Goal: Task Accomplishment & Management: Manage account settings

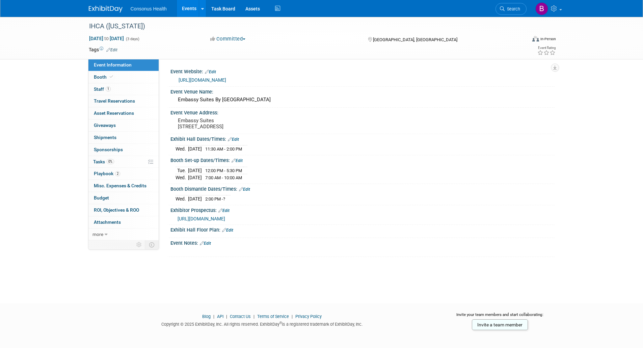
click at [186, 7] on link "Events" at bounding box center [189, 8] width 25 height 17
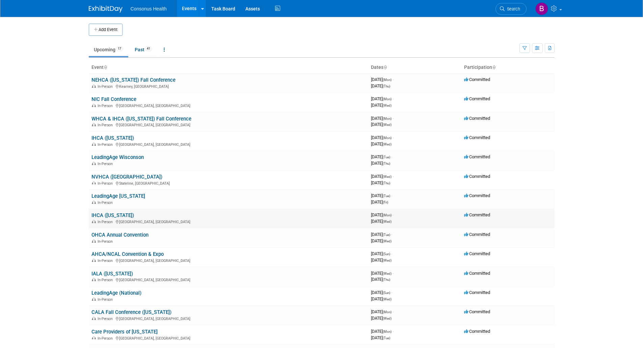
click at [104, 215] on link "IHCA ([US_STATE])" at bounding box center [112, 215] width 43 height 6
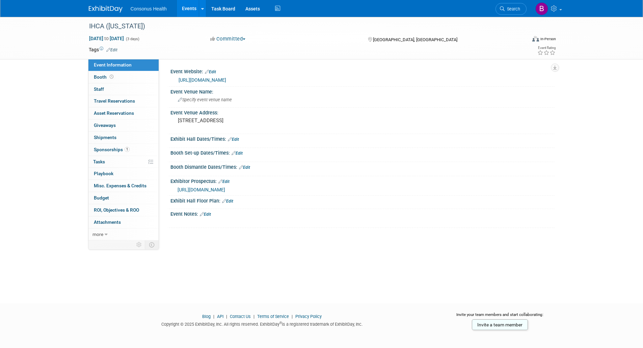
click at [236, 139] on link "Edit" at bounding box center [233, 139] width 11 height 5
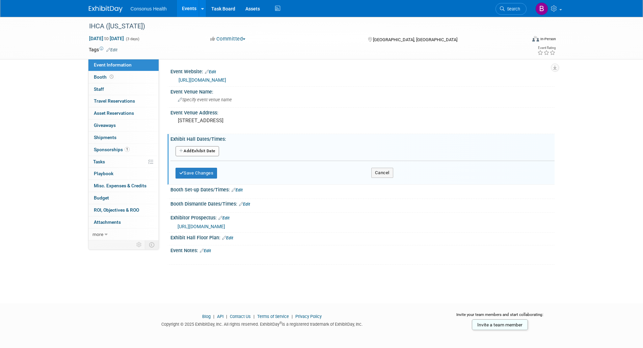
click at [194, 150] on button "Add Another Exhibit Date" at bounding box center [197, 151] width 44 height 10
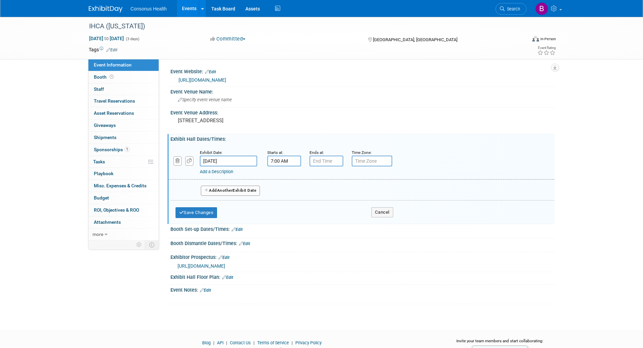
click at [276, 158] on input "7:00 AM" at bounding box center [284, 161] width 34 height 11
click at [282, 192] on span "07" at bounding box center [282, 192] width 13 height 12
click at [343, 214] on td "11" at bounding box center [345, 214] width 22 height 18
click at [313, 193] on span "00" at bounding box center [314, 192] width 13 height 12
click at [324, 194] on td "30" at bounding box center [323, 196] width 22 height 18
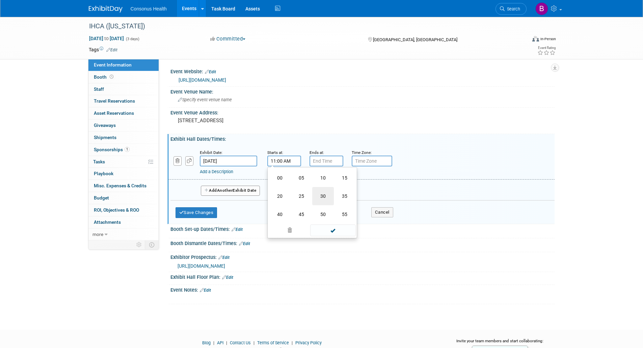
type input "11:30 AM"
drag, startPoint x: 332, startPoint y: 223, endPoint x: 327, endPoint y: 180, distance: 43.1
click at [331, 221] on span at bounding box center [333, 222] width 46 height 12
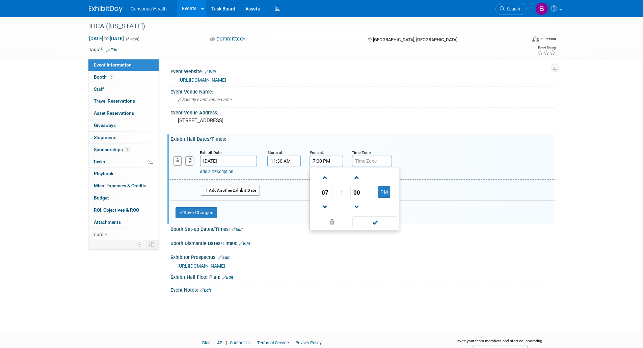
click at [320, 161] on input "7:00 PM" at bounding box center [326, 161] width 34 height 11
click at [327, 202] on span at bounding box center [325, 207] width 12 height 12
type input "5:00 PM"
click at [379, 222] on span at bounding box center [375, 222] width 46 height 12
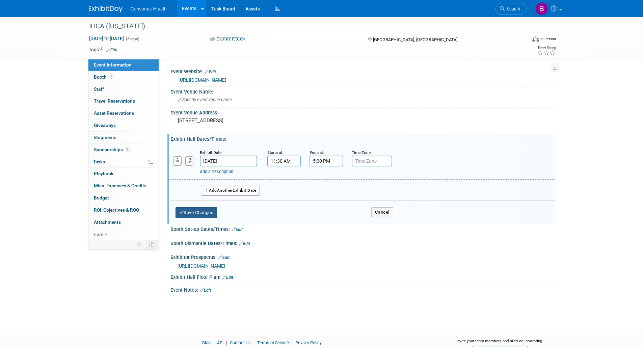
click at [204, 213] on button "Save Changes" at bounding box center [196, 212] width 42 height 11
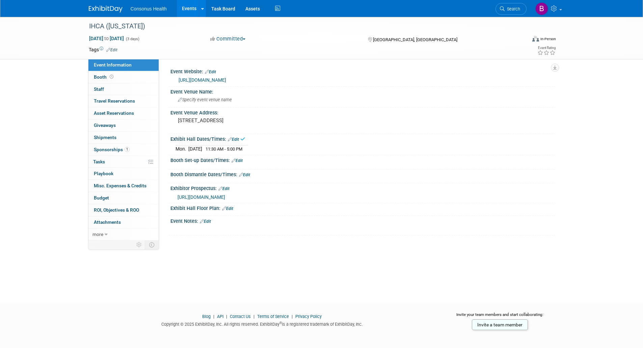
click at [239, 159] on link "Edit" at bounding box center [237, 160] width 11 height 5
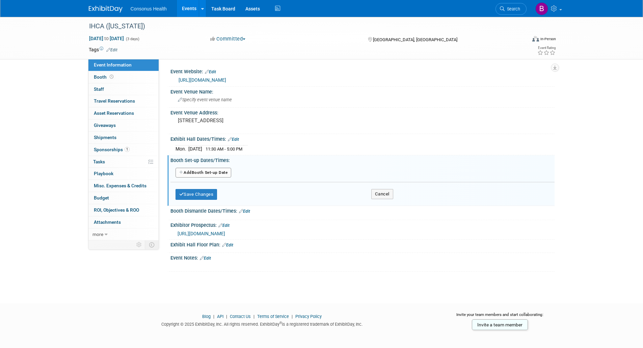
click at [219, 172] on button "Add Another Booth Set-up Date" at bounding box center [203, 173] width 56 height 10
select select "8"
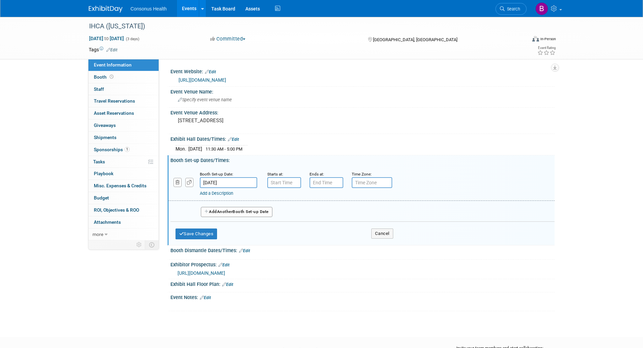
click at [221, 179] on input "Sep 22, 2025" at bounding box center [228, 182] width 57 height 11
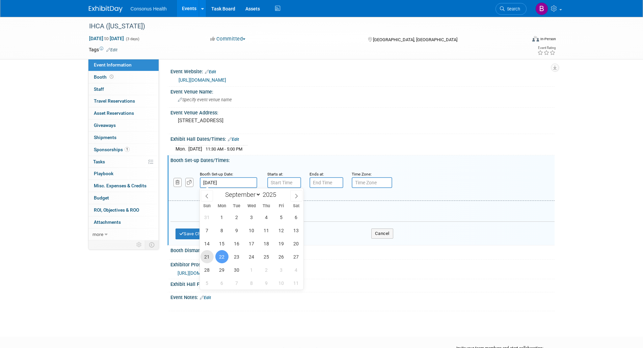
click at [206, 256] on span "21" at bounding box center [206, 256] width 13 height 13
type input "Sep 21, 2025"
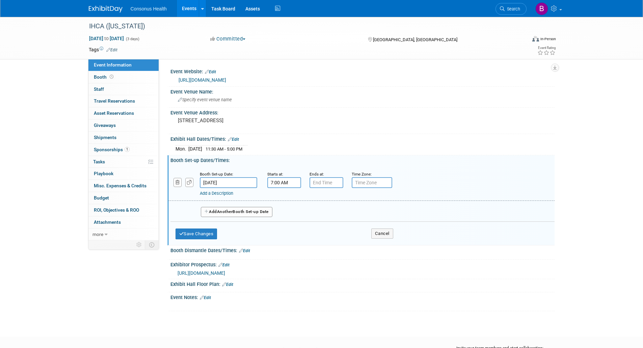
click at [281, 181] on input "7:00 AM" at bounding box center [284, 182] width 34 height 11
click at [281, 211] on span "07" at bounding box center [282, 214] width 13 height 12
click at [275, 218] on td "04" at bounding box center [280, 218] width 22 height 18
click at [341, 211] on button "AM" at bounding box center [342, 213] width 12 height 11
type input "4:00 PM"
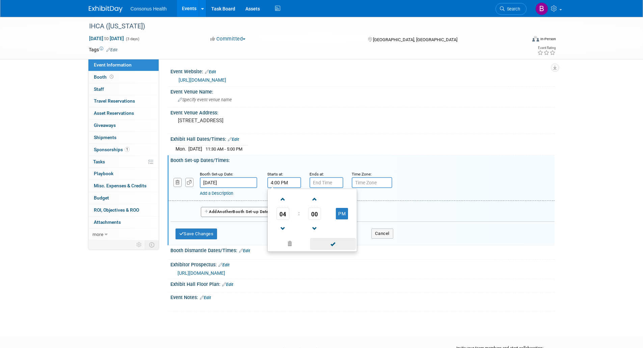
click at [335, 245] on span at bounding box center [333, 244] width 46 height 12
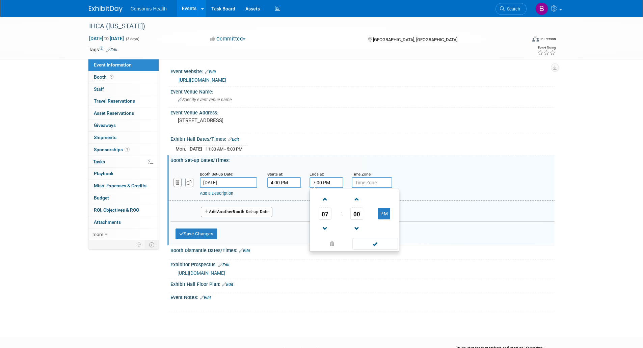
click at [317, 184] on input "7:00 PM" at bounding box center [326, 182] width 34 height 11
click at [324, 202] on span at bounding box center [325, 199] width 12 height 12
type input "9:00 PM"
click at [377, 242] on span at bounding box center [375, 244] width 46 height 12
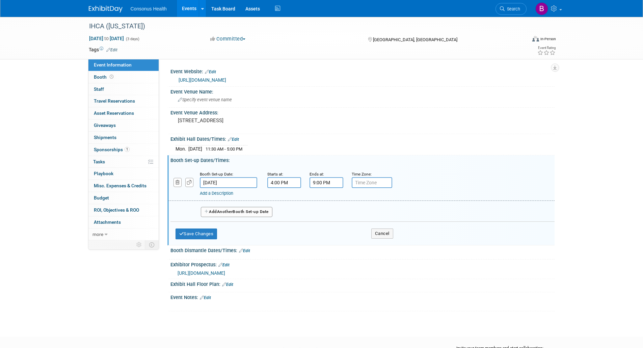
click at [233, 212] on span "Another" at bounding box center [225, 211] width 16 height 5
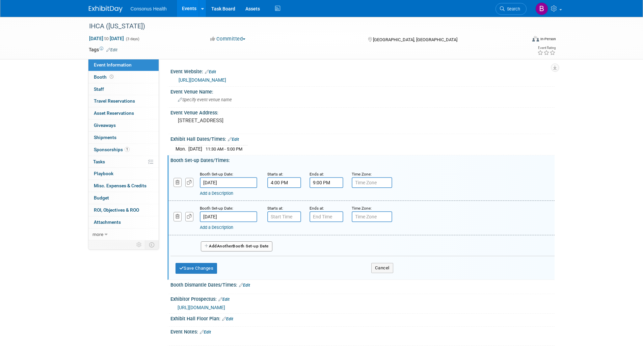
type input "7:00 AM"
click at [280, 218] on input "7:00 AM" at bounding box center [284, 216] width 34 height 11
click at [331, 276] on span at bounding box center [333, 278] width 46 height 12
click at [326, 217] on input "7:00 PM" at bounding box center [326, 216] width 34 height 11
click at [323, 237] on span at bounding box center [325, 233] width 12 height 12
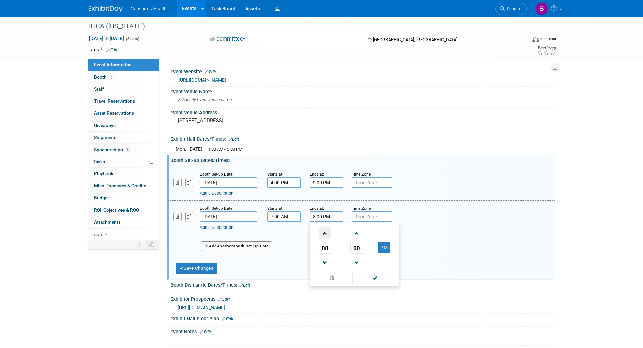
click at [323, 237] on span at bounding box center [325, 233] width 12 height 12
click at [387, 244] on button "PM" at bounding box center [384, 247] width 12 height 11
type input "11:00 AM"
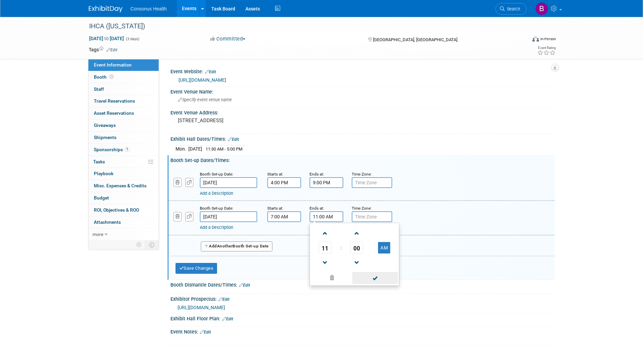
click at [375, 277] on span at bounding box center [375, 278] width 46 height 12
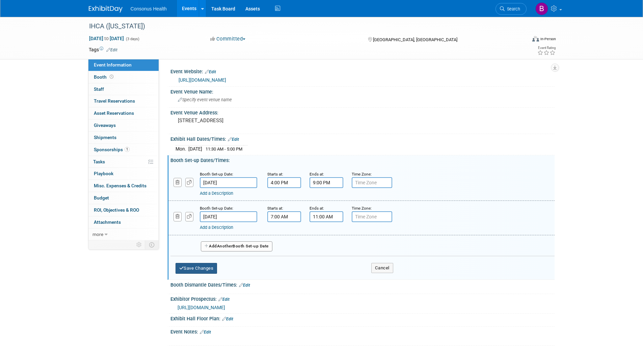
click at [206, 267] on button "Save Changes" at bounding box center [196, 268] width 42 height 11
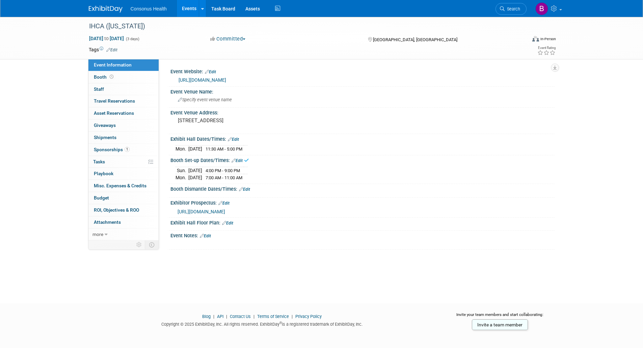
click at [244, 188] on link "Edit" at bounding box center [244, 189] width 11 height 5
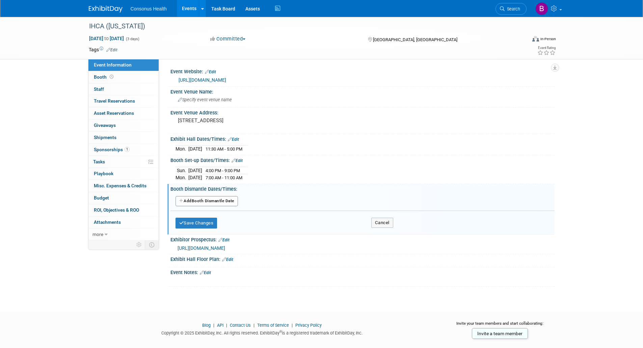
click at [211, 201] on button "Add Another Booth Dismantle Date" at bounding box center [206, 201] width 62 height 10
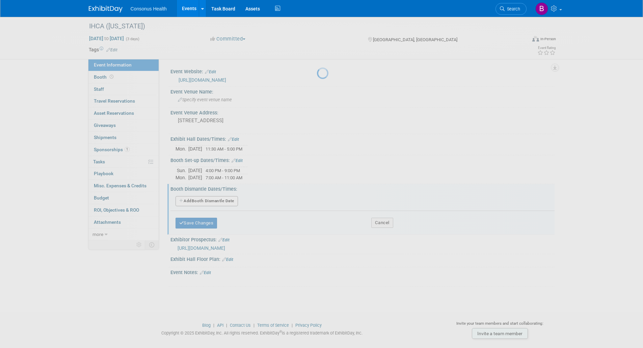
select select "8"
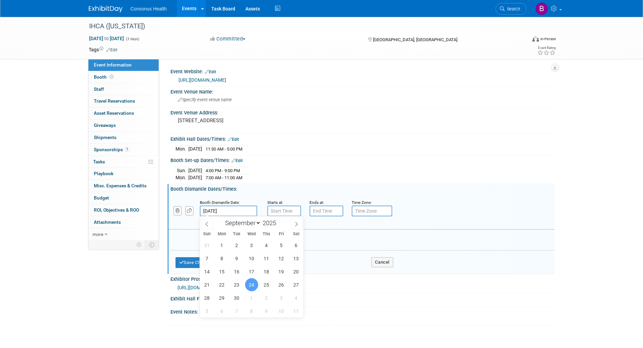
click at [247, 206] on input "Sep 24, 2025" at bounding box center [228, 211] width 57 height 11
click at [220, 283] on span "22" at bounding box center [221, 284] width 13 height 13
type input "Sep 22, 2025"
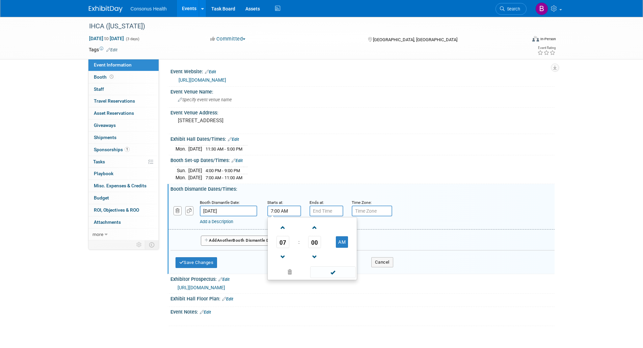
click at [276, 210] on input "7:00 AM" at bounding box center [284, 211] width 34 height 11
click at [281, 255] on span at bounding box center [283, 257] width 12 height 12
type input "5:00 AM"
click at [335, 244] on td "AM" at bounding box center [342, 242] width 27 height 12
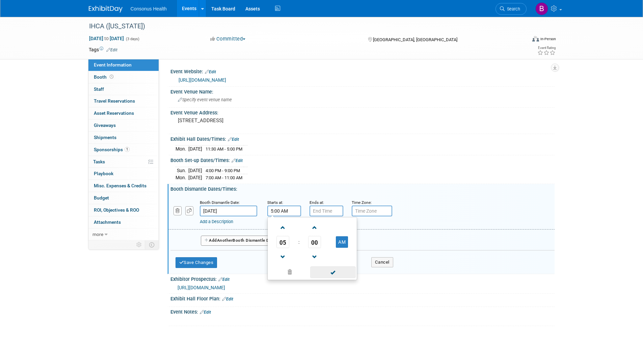
click at [329, 270] on span at bounding box center [333, 272] width 46 height 12
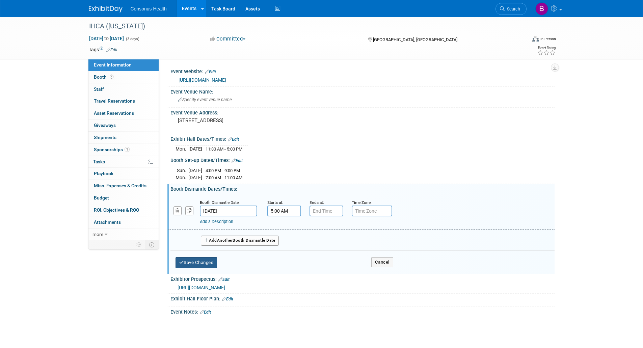
click at [208, 261] on button "Save Changes" at bounding box center [196, 262] width 42 height 11
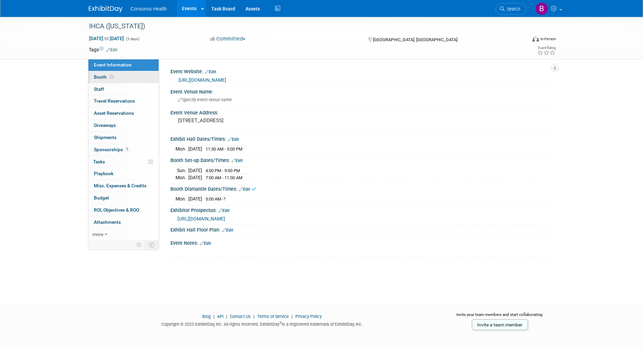
click at [95, 75] on span "Booth" at bounding box center [104, 76] width 21 height 5
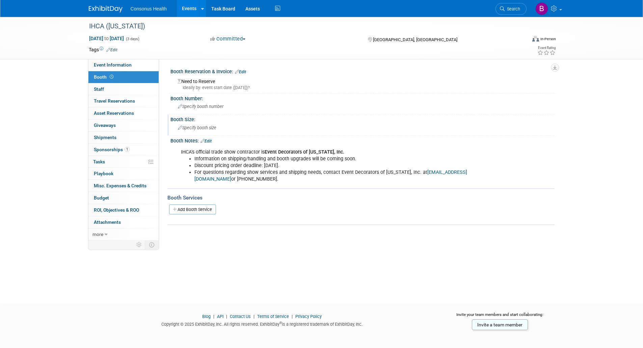
click at [183, 127] on span "Specify booth size" at bounding box center [197, 127] width 38 height 5
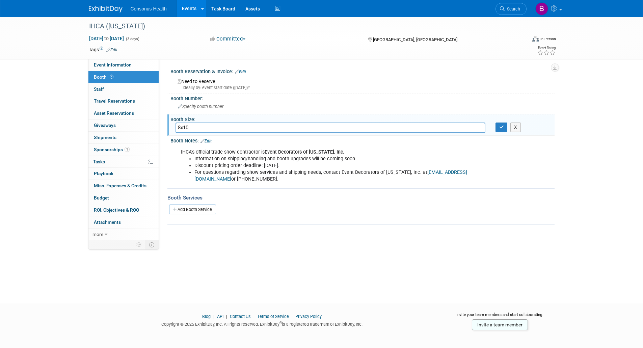
type input "8x10"
click at [197, 81] on div "Need to Reserve Ideally by: event start date (Mon. Sep 22, 2025)?" at bounding box center [362, 83] width 374 height 15
click at [245, 71] on link "Edit" at bounding box center [240, 72] width 11 height 5
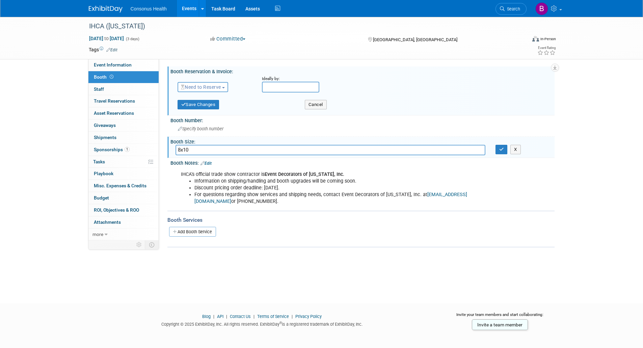
click at [213, 83] on button "Need to Reserve" at bounding box center [203, 87] width 51 height 10
click at [202, 104] on link "Reserved" at bounding box center [214, 107] width 72 height 9
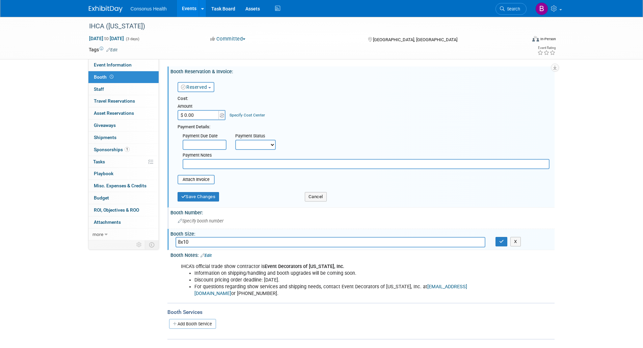
click at [198, 221] on span "Specify booth number" at bounding box center [201, 220] width 46 height 5
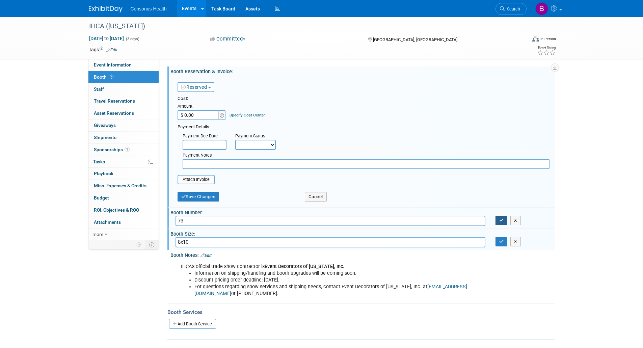
type input "73"
click at [501, 219] on icon "button" at bounding box center [501, 220] width 5 height 4
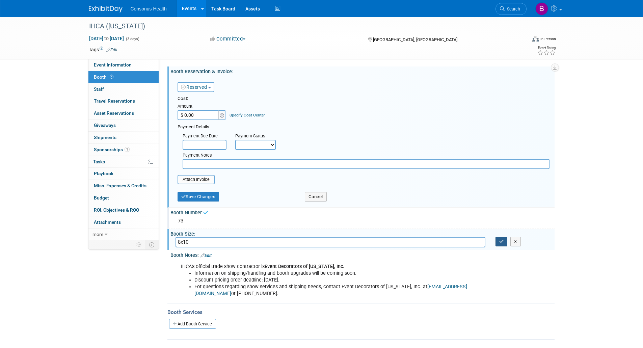
click at [500, 240] on icon "button" at bounding box center [501, 241] width 5 height 4
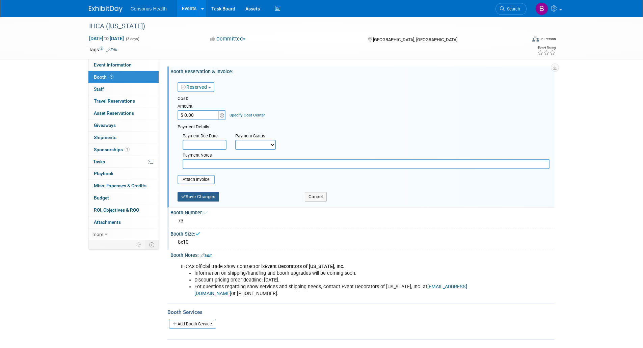
click at [208, 194] on button "Save Changes" at bounding box center [199, 196] width 42 height 9
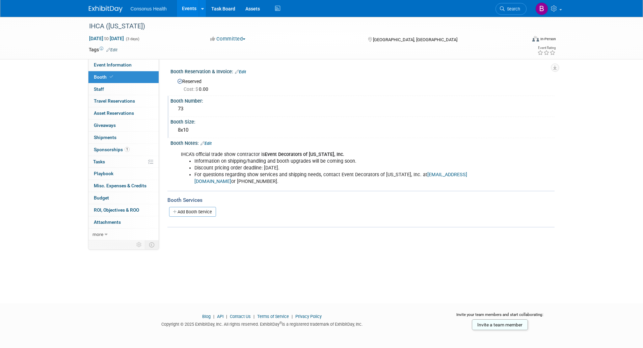
click at [208, 145] on link "Edit" at bounding box center [205, 143] width 11 height 5
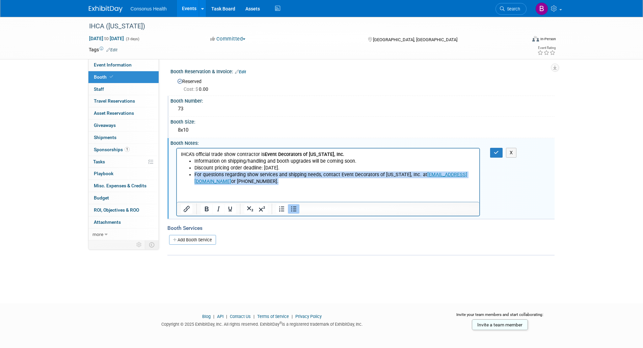
drag, startPoint x: 233, startPoint y: 185, endPoint x: 193, endPoint y: 177, distance: 40.6
click at [193, 177] on ul "Information on shipping/handling and booth upgrades will be coming soon. Discou…" at bounding box center [328, 171] width 295 height 27
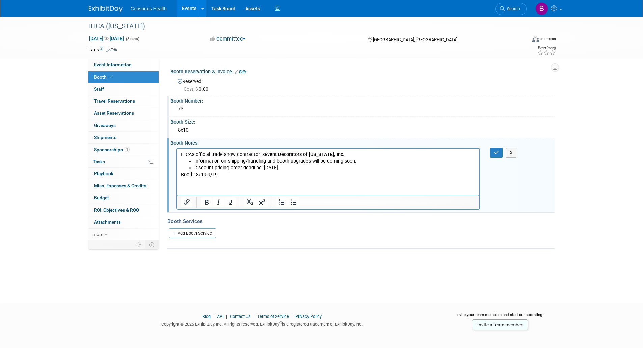
click at [219, 172] on p "Booth: 8/19-9/19" at bounding box center [328, 174] width 295 height 7
drag, startPoint x: 297, startPoint y: 167, endPoint x: 189, endPoint y: 162, distance: 107.8
click at [189, 162] on ul "Information on shipping/handling and booth upgrades will be coming soon. Discou…" at bounding box center [328, 164] width 295 height 13
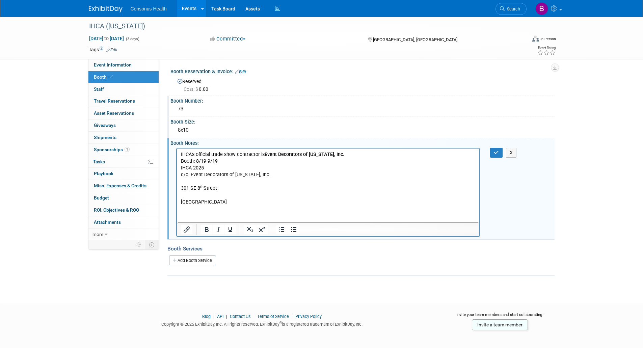
click at [192, 160] on p "Booth: 8/19-9/19" at bounding box center [328, 161] width 295 height 7
click at [247, 161] on p "Booth can arrive betwee : 8/19-9/19" at bounding box center [328, 161] width 295 height 7
click at [193, 173] on p "c/o: Event Decorators of Iowa, Inc." at bounding box center [328, 174] width 295 height 7
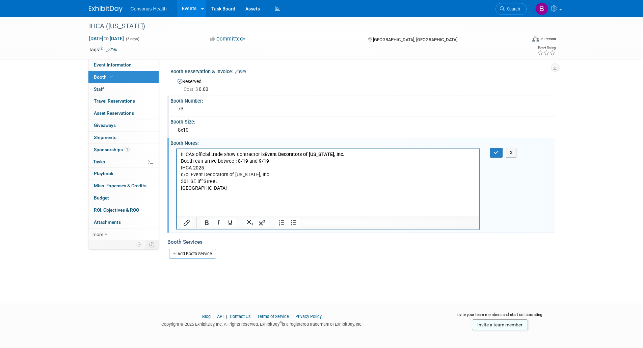
click at [232, 161] on p "Booth can arrive betwee : 8/19 and 9/19" at bounding box center [328, 161] width 295 height 7
click at [233, 191] on p "Des Moines, IA 50309" at bounding box center [328, 188] width 295 height 7
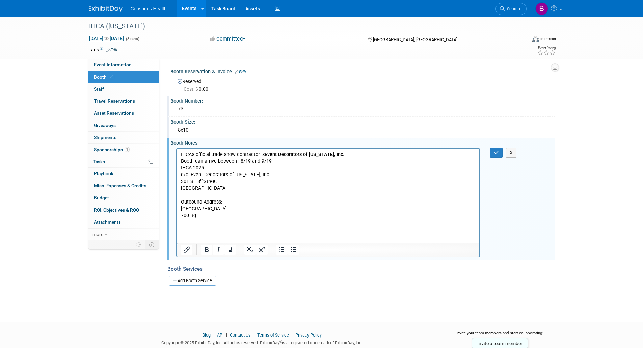
click at [197, 216] on p "700 Bg" at bounding box center [328, 215] width 295 height 7
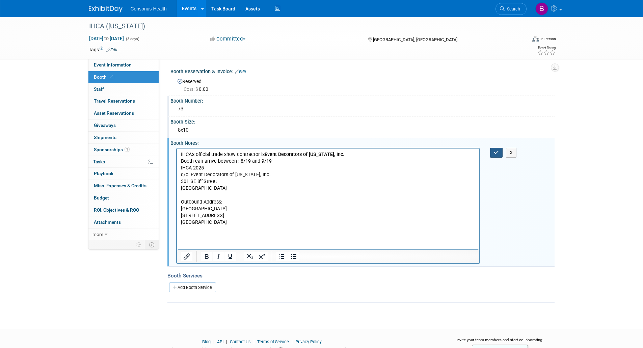
click at [496, 150] on icon "button" at bounding box center [496, 152] width 5 height 5
